Goal: Task Accomplishment & Management: Manage account settings

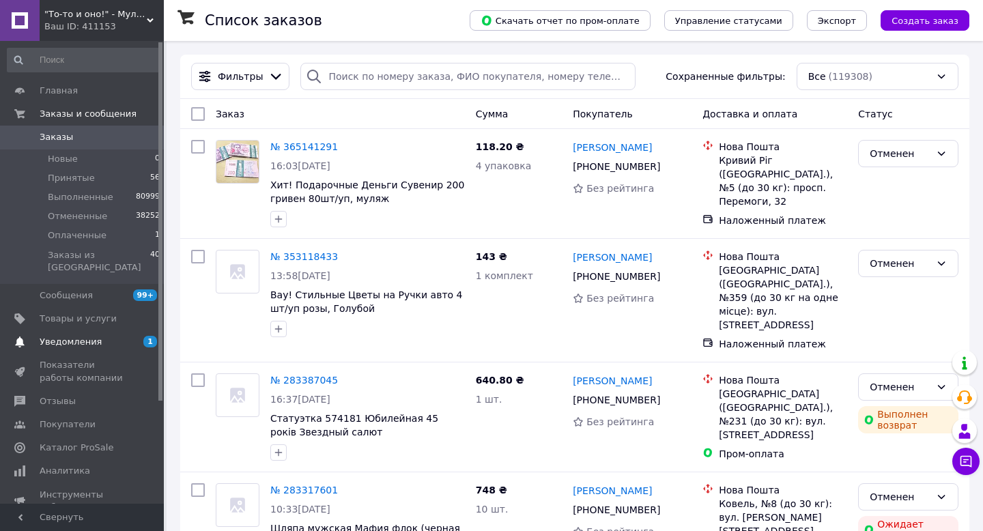
click at [112, 336] on span "Уведомления" at bounding box center [83, 342] width 87 height 12
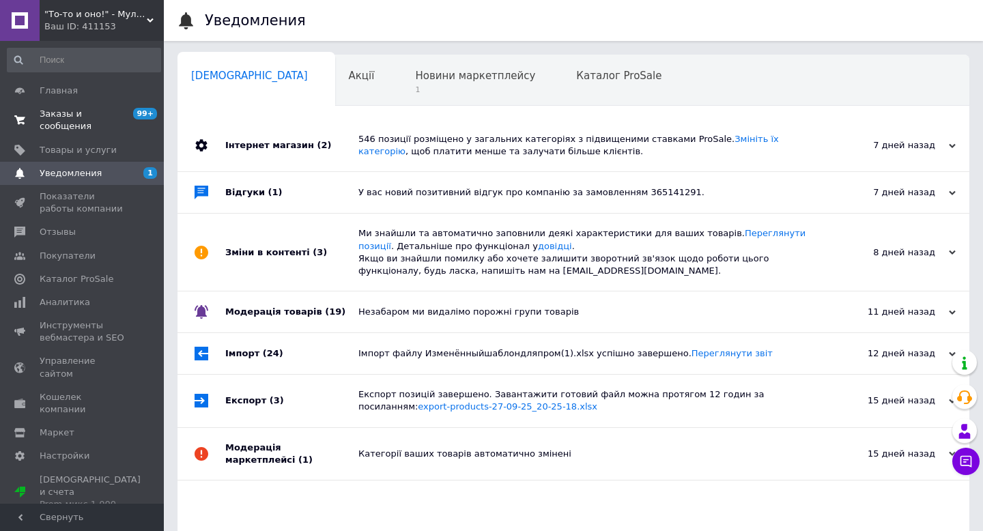
click at [67, 122] on span "Заказы и сообщения" at bounding box center [83, 120] width 87 height 25
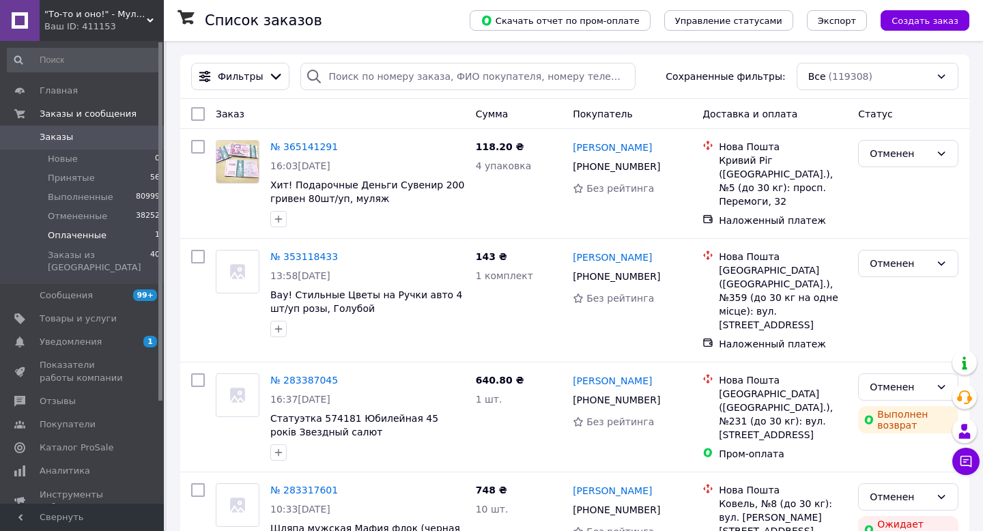
click at [115, 240] on li "Оплаченные 1" at bounding box center [84, 235] width 168 height 19
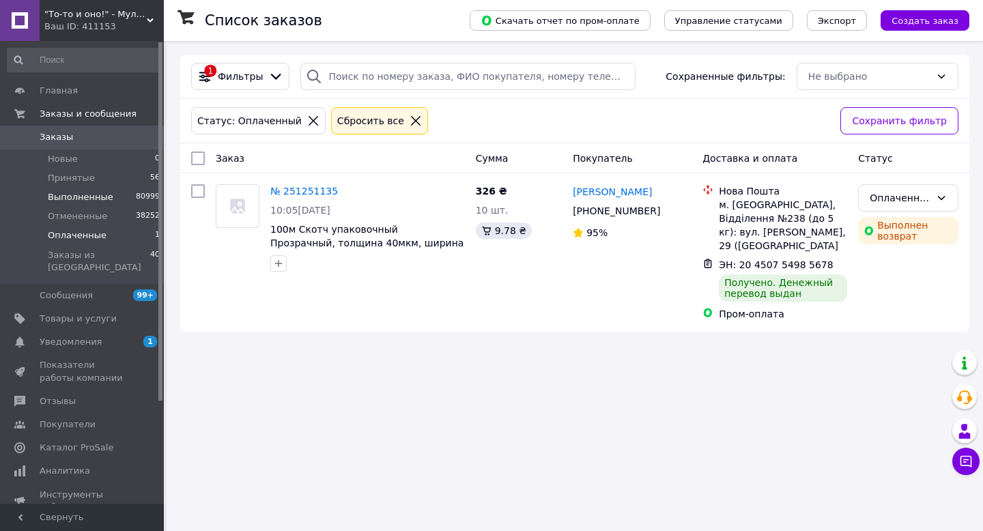
click at [99, 193] on span "Выполненные" at bounding box center [81, 197] width 66 height 12
